Goal: Browse casually

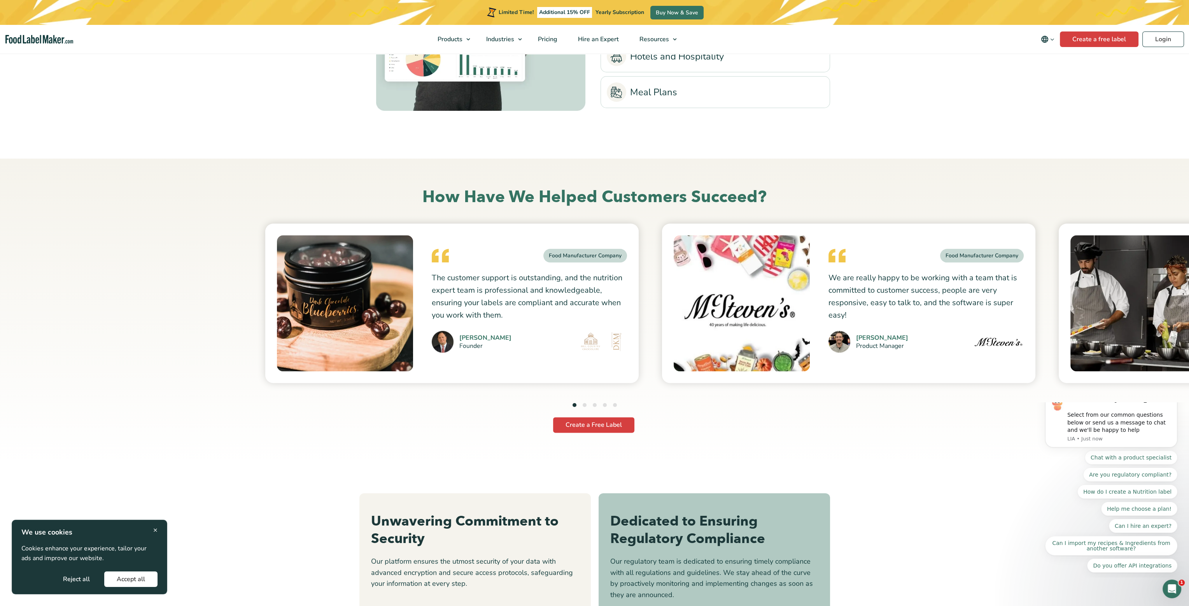
scroll to position [1973, 0]
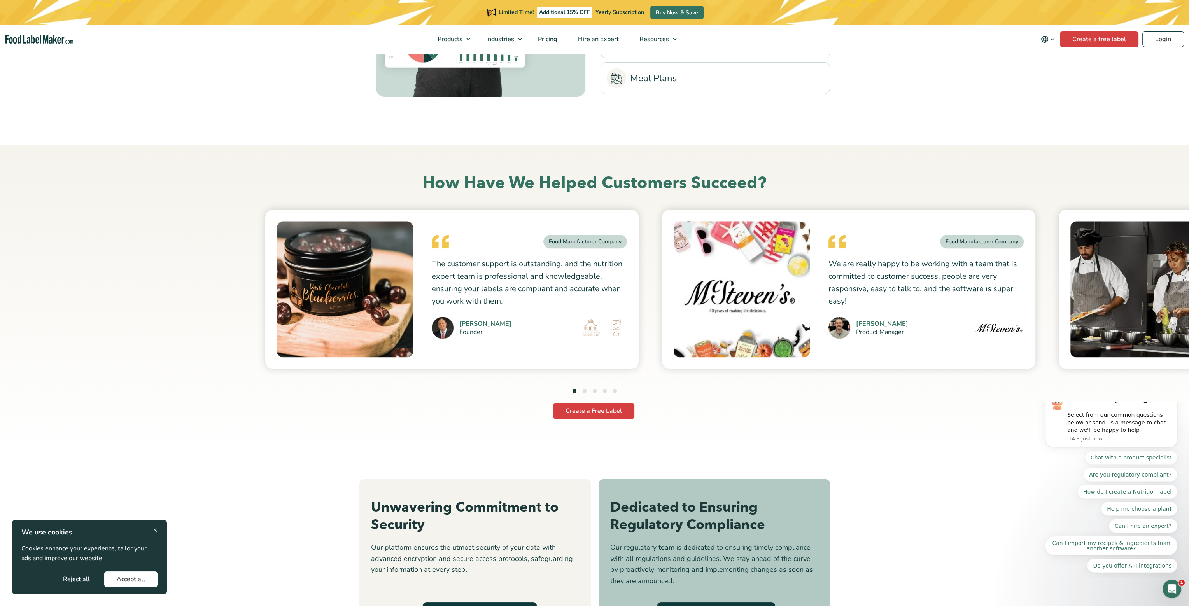
click at [1127, 326] on img at bounding box center [1139, 289] width 136 height 136
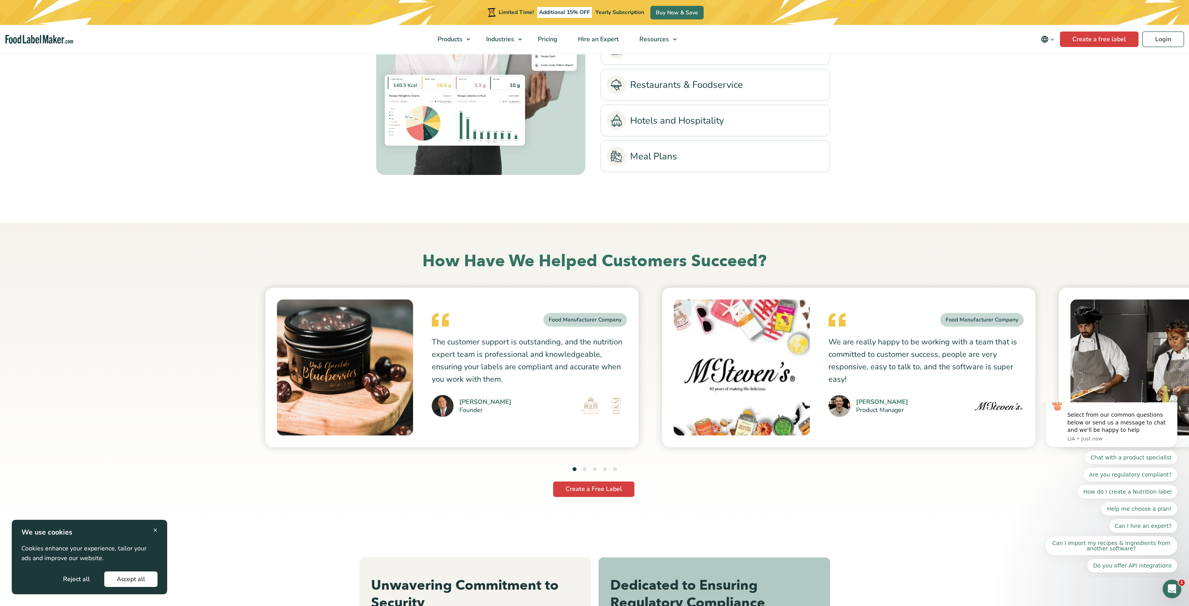
click at [585, 470] on button "2" at bounding box center [585, 470] width 4 height 4
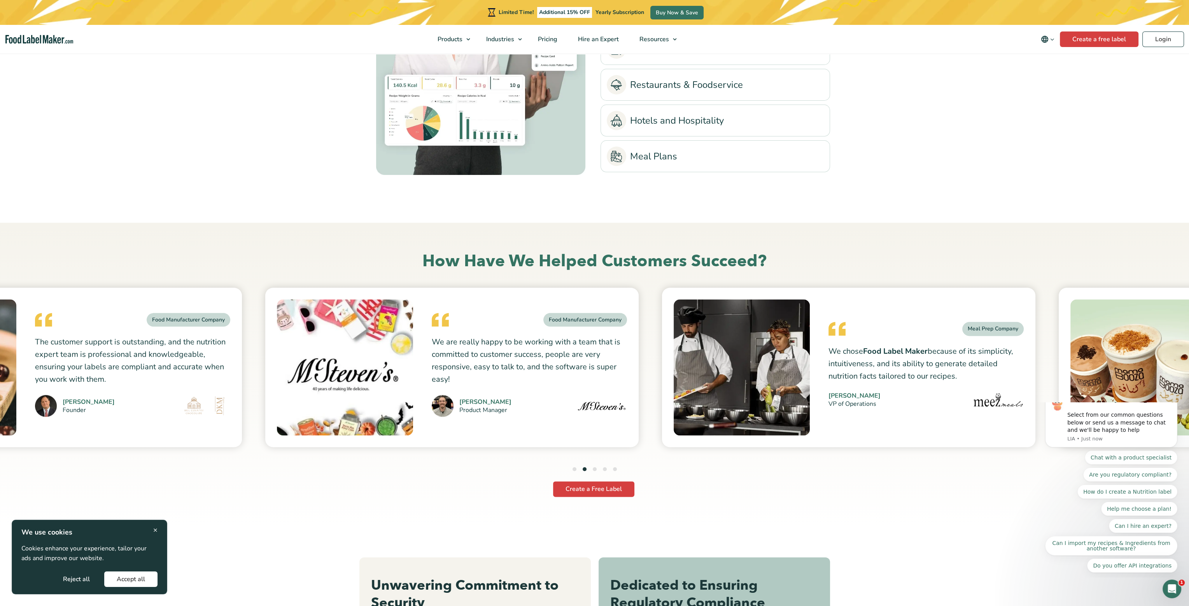
click at [594, 470] on button "3" at bounding box center [595, 470] width 4 height 4
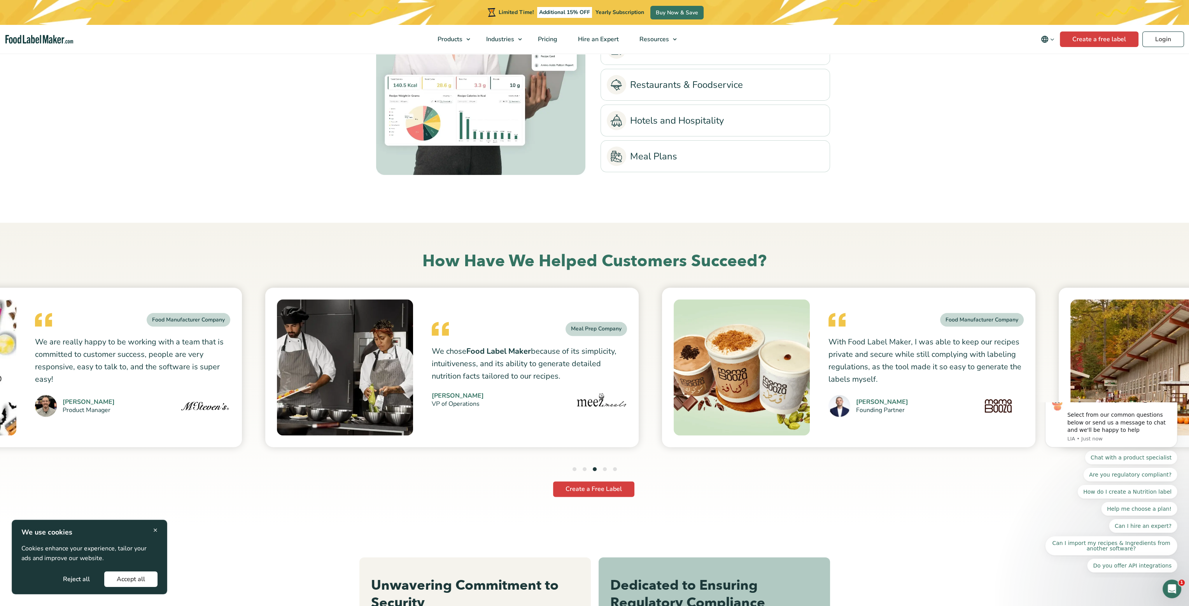
click at [605, 470] on button "4" at bounding box center [605, 470] width 4 height 4
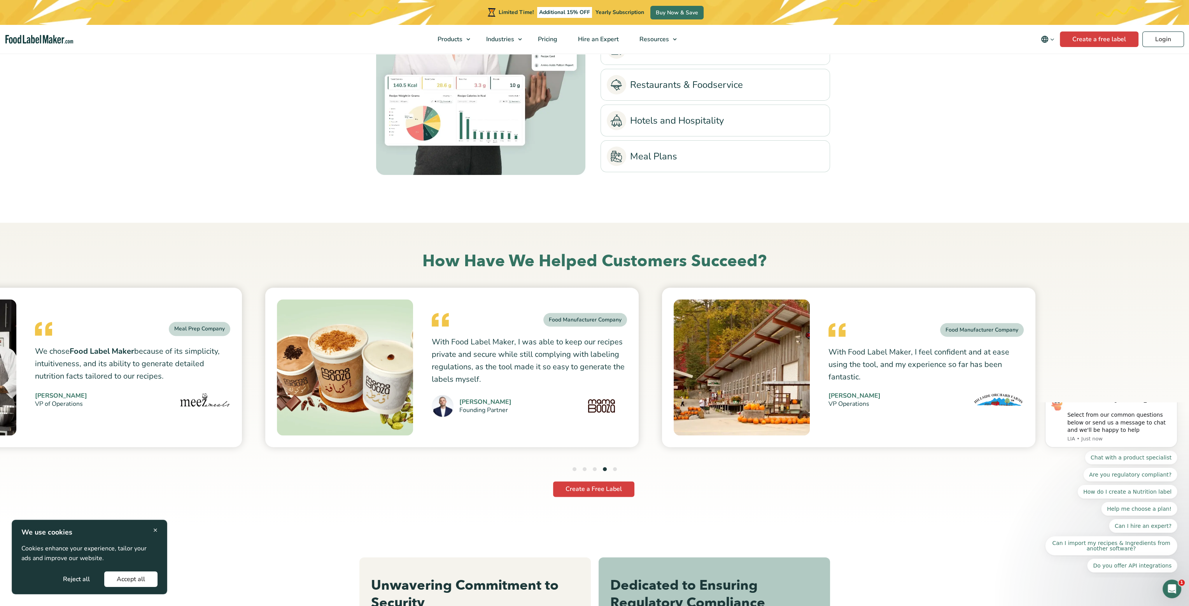
click at [613, 471] on li "5" at bounding box center [615, 470] width 4 height 11
